Goal: Task Accomplishment & Management: Manage account settings

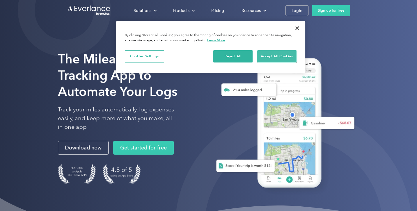
click at [279, 57] on button "Accept All Cookies" at bounding box center [276, 56] width 39 height 12
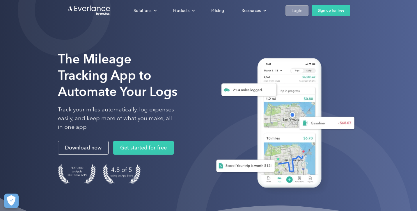
click at [293, 10] on div "Login" at bounding box center [297, 10] width 11 height 7
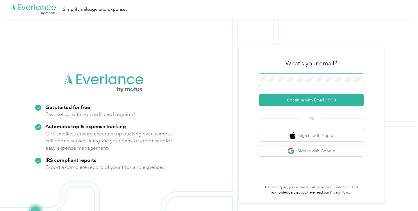
click at [283, 84] on span at bounding box center [311, 80] width 105 height 12
click at [282, 77] on span at bounding box center [311, 80] width 105 height 12
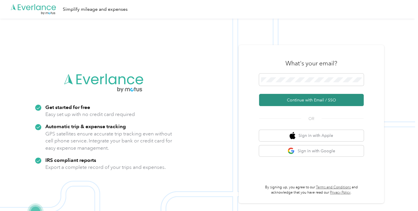
click at [319, 97] on button "Continue with Email / SSO" at bounding box center [311, 100] width 105 height 12
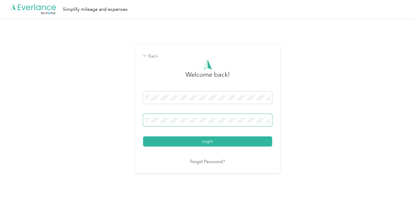
click at [143, 136] on button "Login" at bounding box center [207, 141] width 129 height 10
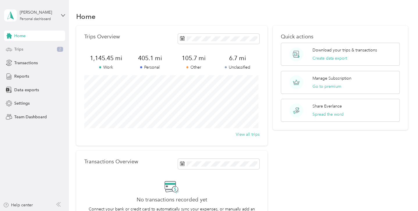
click at [18, 48] on span "Trips" at bounding box center [18, 49] width 9 height 6
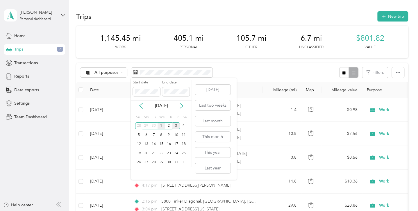
click at [162, 127] on div "1" at bounding box center [162, 125] width 8 height 7
click at [163, 124] on div "1" at bounding box center [162, 125] width 8 height 7
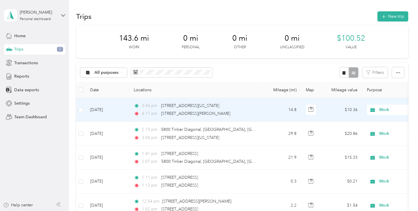
click at [381, 111] on span "Work" at bounding box center [405, 110] width 53 height 6
click at [366, 130] on span "Personal" at bounding box center [387, 131] width 54 height 6
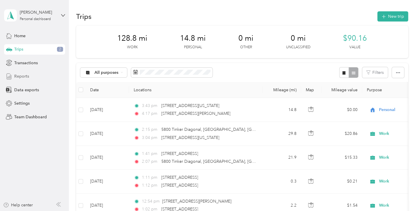
click at [19, 78] on span "Reports" at bounding box center [21, 76] width 15 height 6
